Goal: Transaction & Acquisition: Purchase product/service

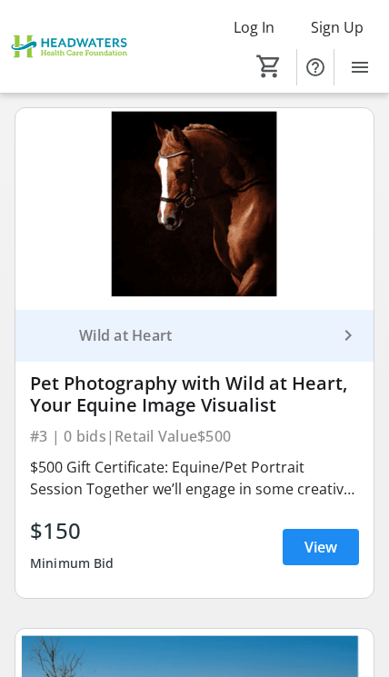
scroll to position [1145, 0]
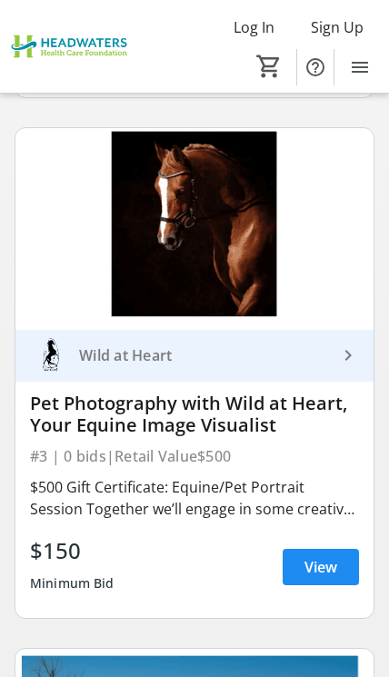
click at [349, 353] on mat-icon "keyboard_arrow_right" at bounding box center [348, 355] width 22 height 22
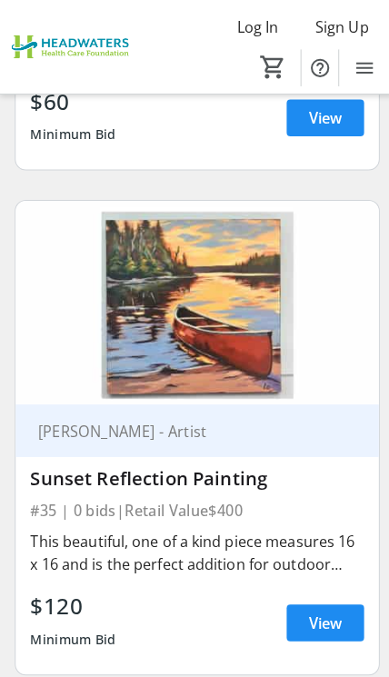
scroll to position [17369, 0]
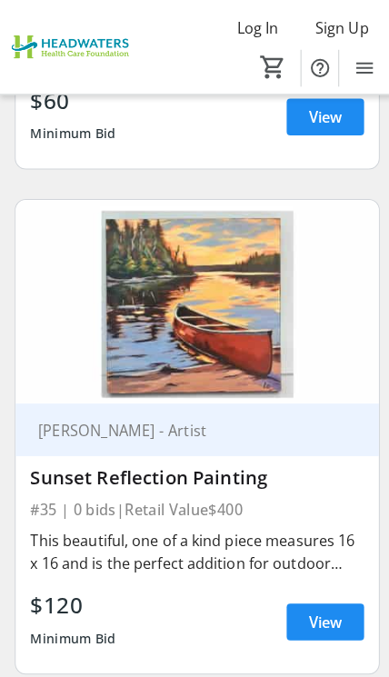
click at [347, 591] on span at bounding box center [320, 613] width 76 height 44
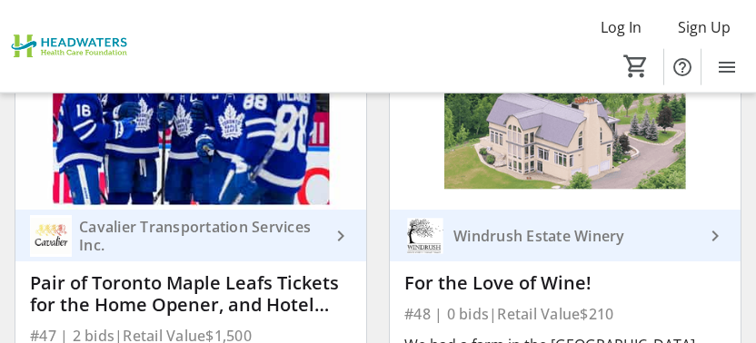
scroll to position [11957, 0]
